Goal: Task Accomplishment & Management: Use online tool/utility

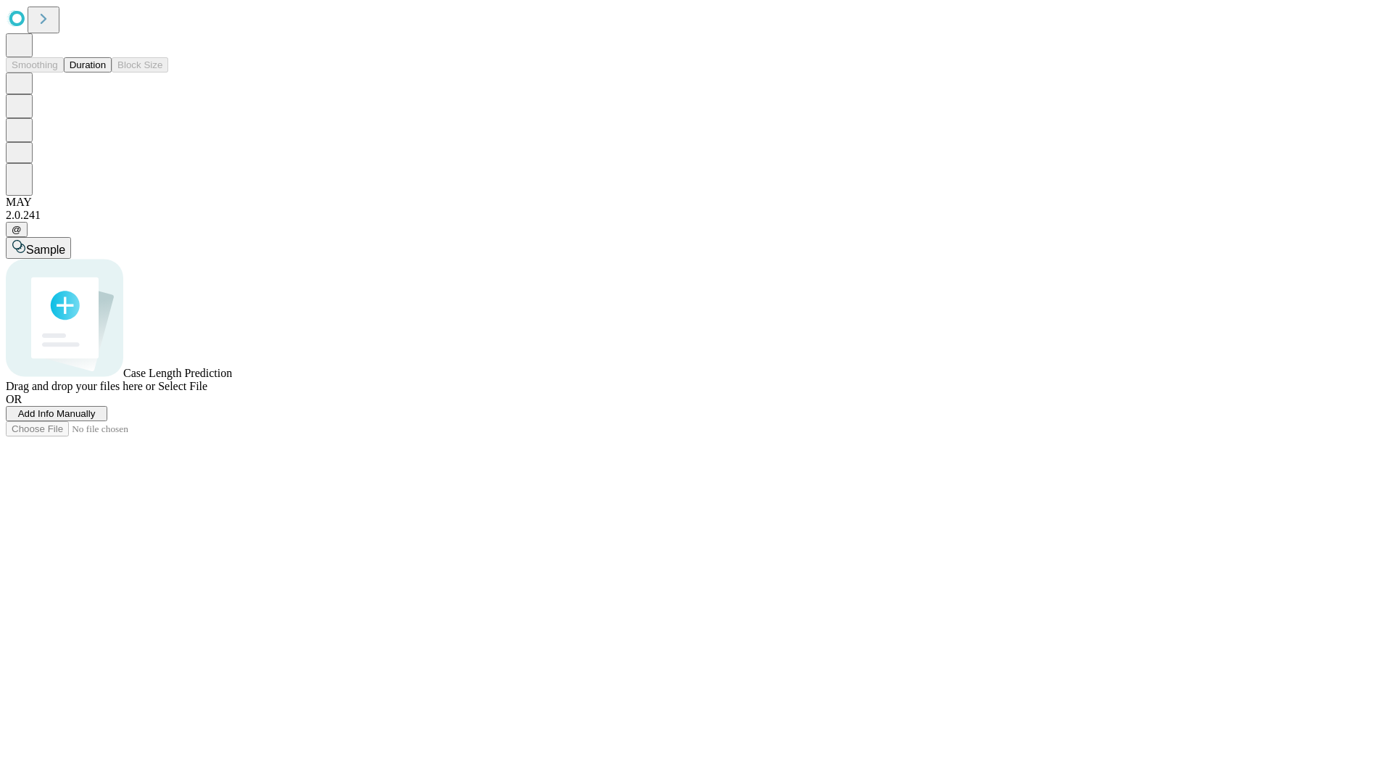
click at [96, 419] on span "Add Info Manually" at bounding box center [57, 413] width 78 height 11
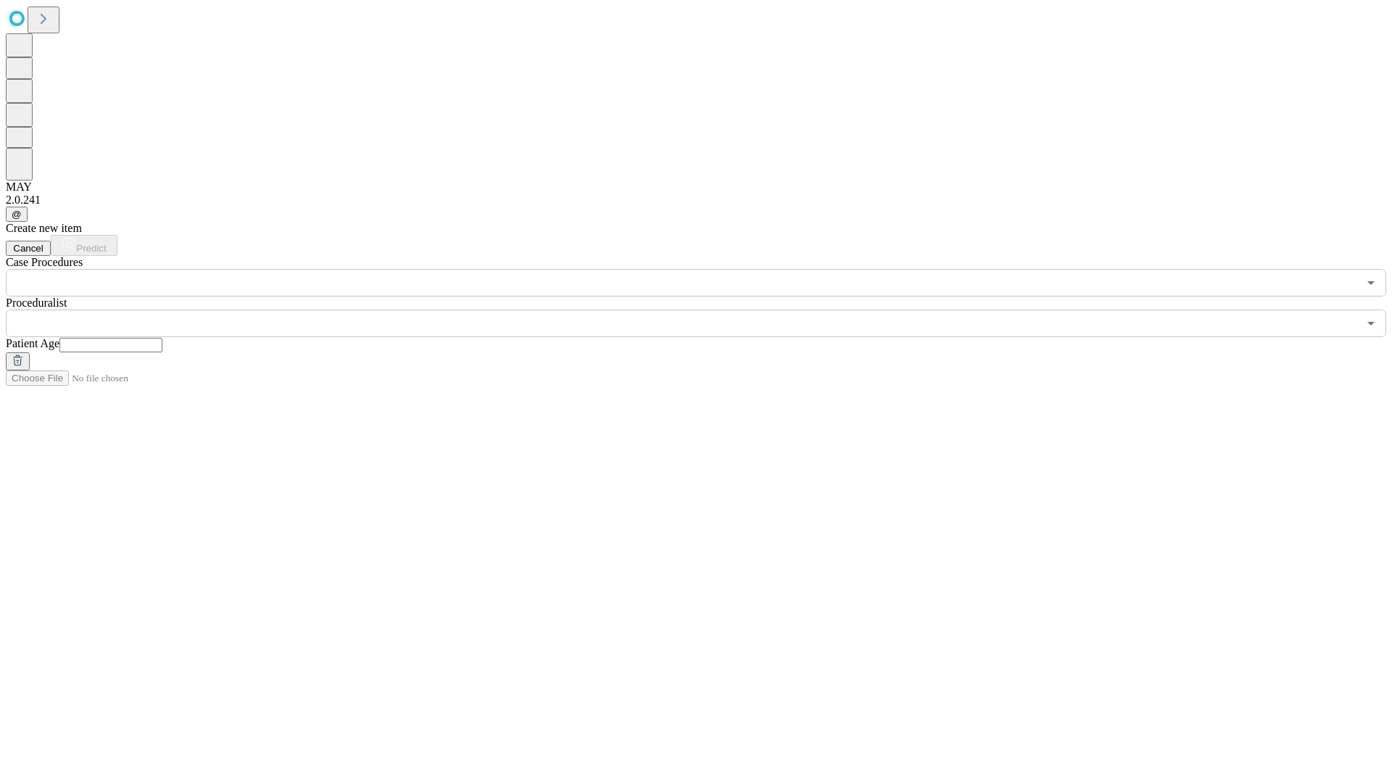
click at [162, 338] on input "text" at bounding box center [110, 345] width 103 height 15
type input "**"
click at [706, 310] on input "text" at bounding box center [682, 324] width 1353 height 28
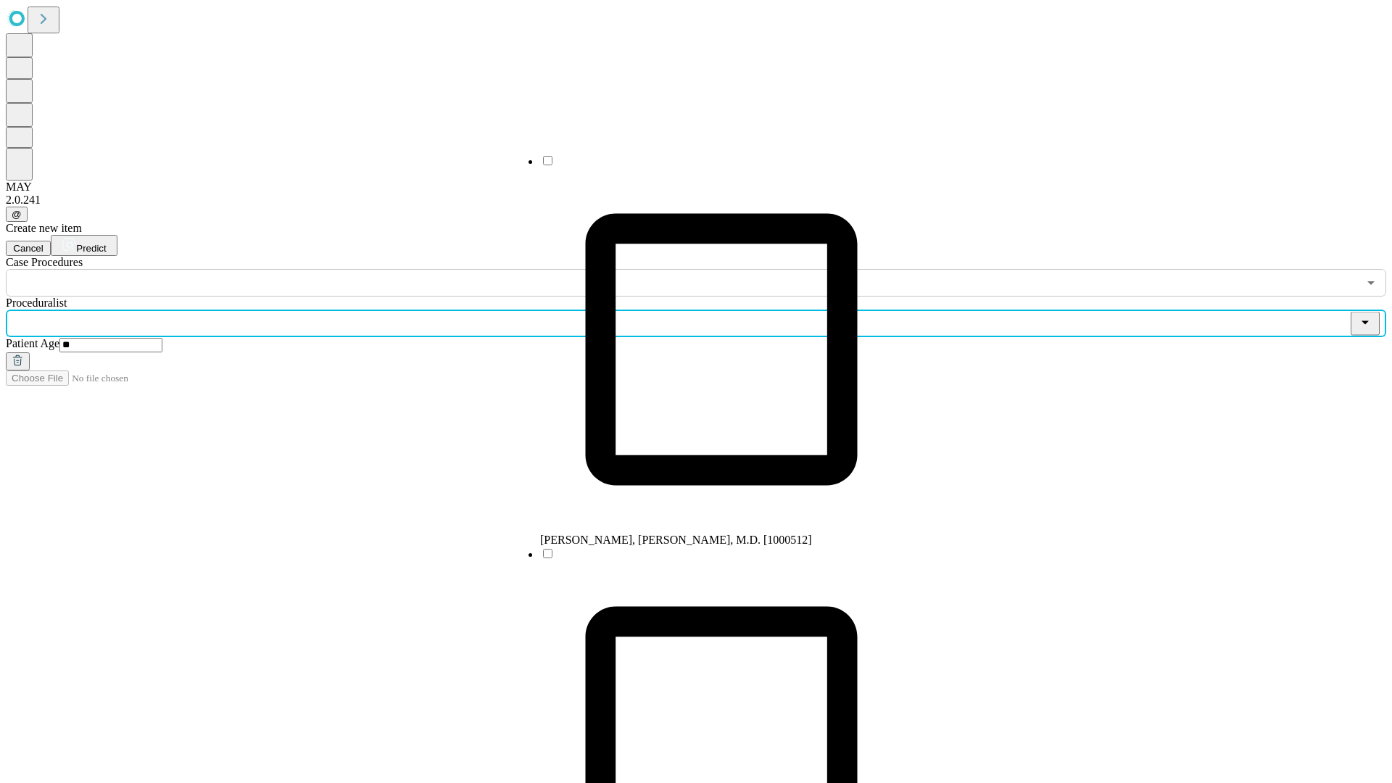
click at [707, 166] on li "[PERSON_NAME], [PERSON_NAME], M.D. [1000512]" at bounding box center [721, 350] width 363 height 393
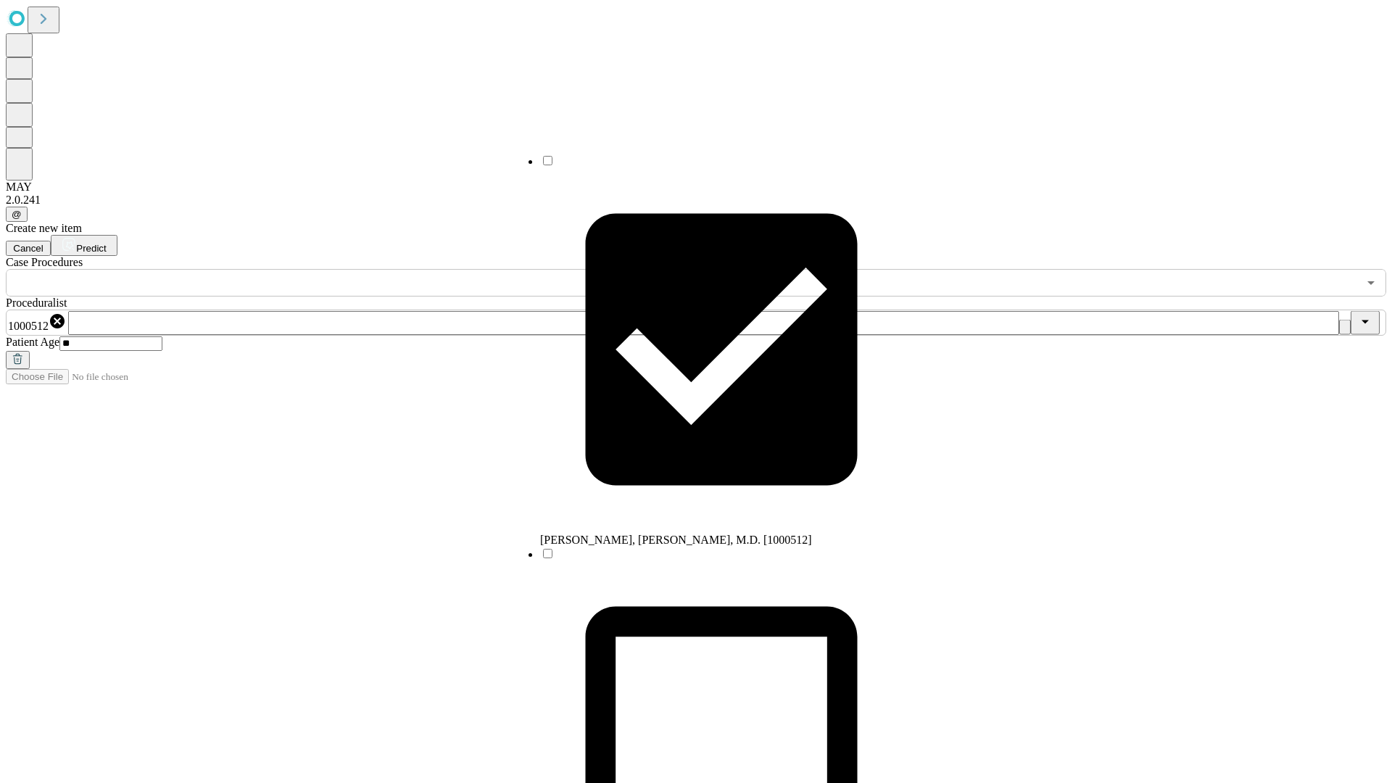
click at [305, 269] on input "text" at bounding box center [682, 283] width 1353 height 28
